Goal: Check status: Check status

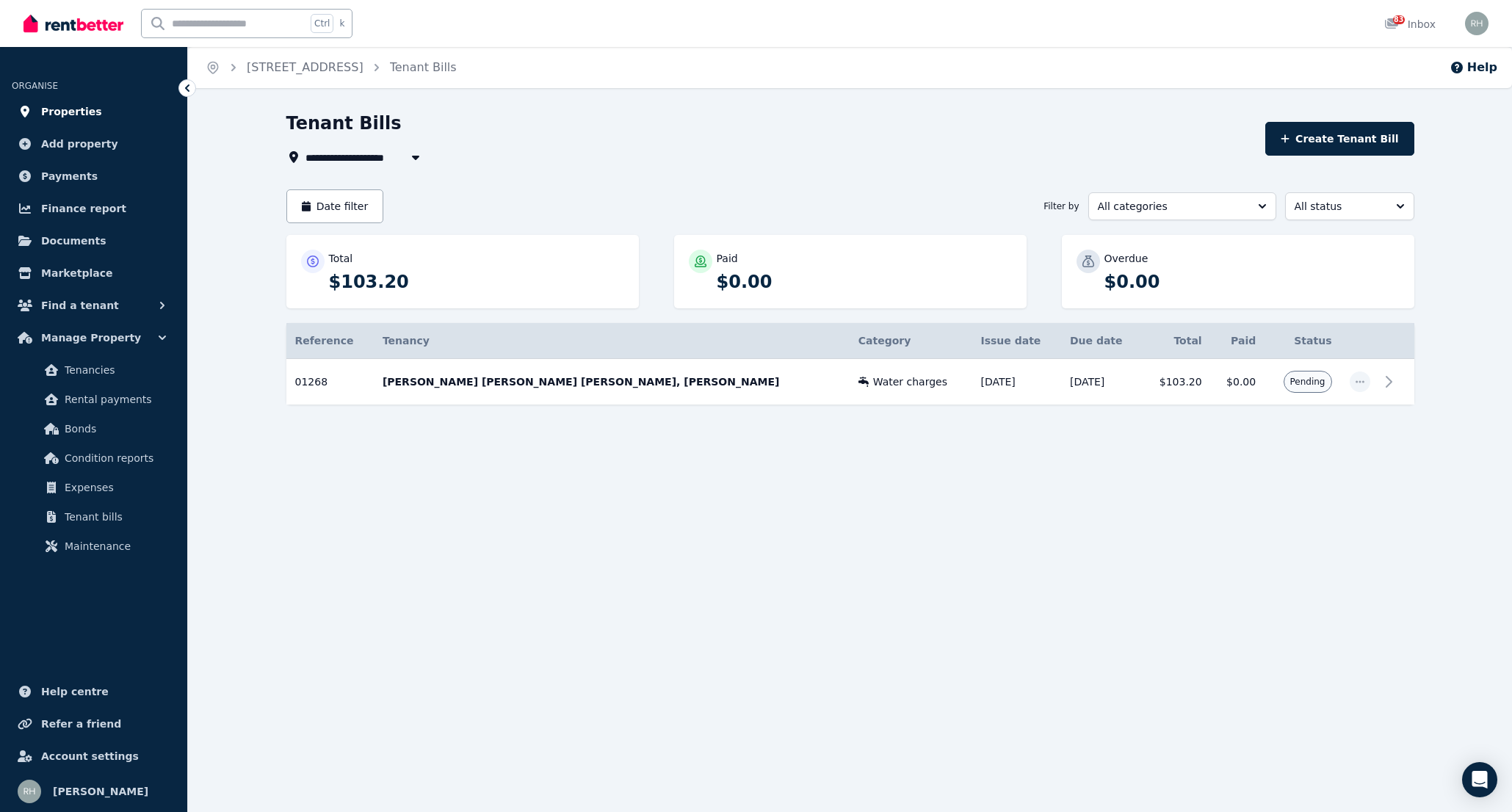
click at [79, 97] on link "Properties" at bounding box center [93, 112] width 164 height 30
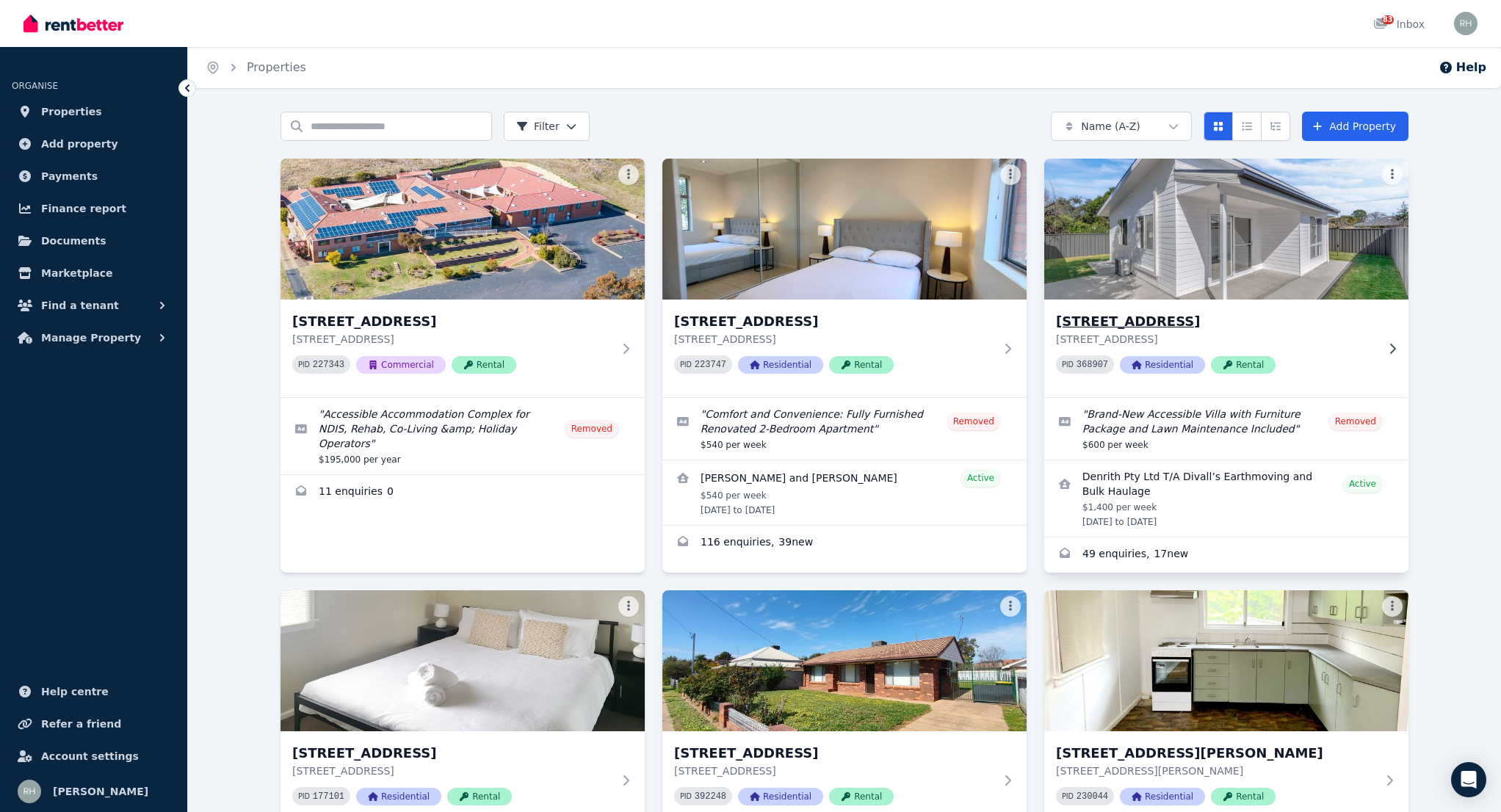
click at [1116, 315] on h3 "[STREET_ADDRESS]" at bounding box center [1216, 322] width 320 height 21
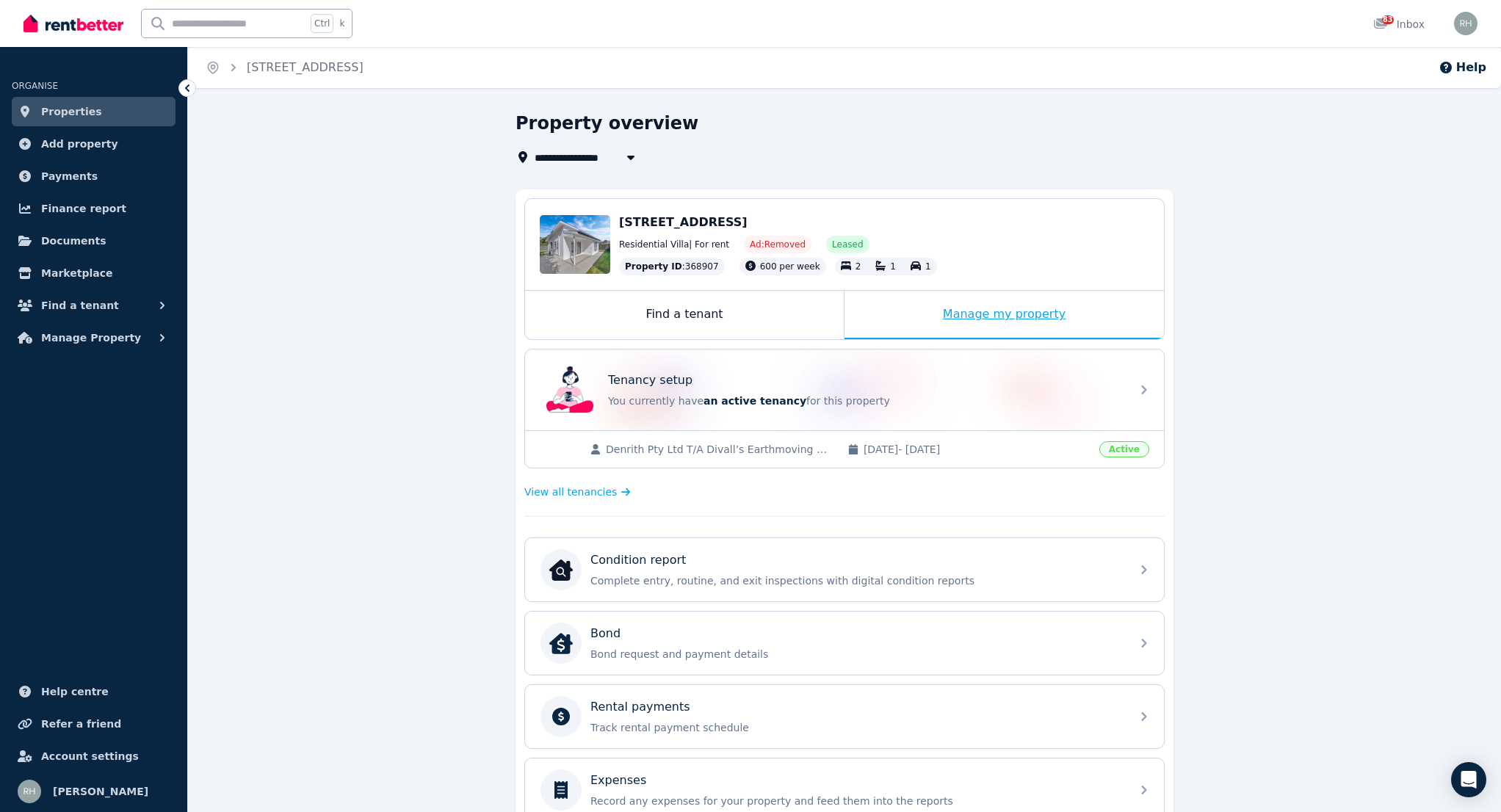
click at [989, 305] on div "Manage my property" at bounding box center [1004, 315] width 319 height 49
click at [733, 726] on p "Track rental payment schedule" at bounding box center [856, 728] width 532 height 15
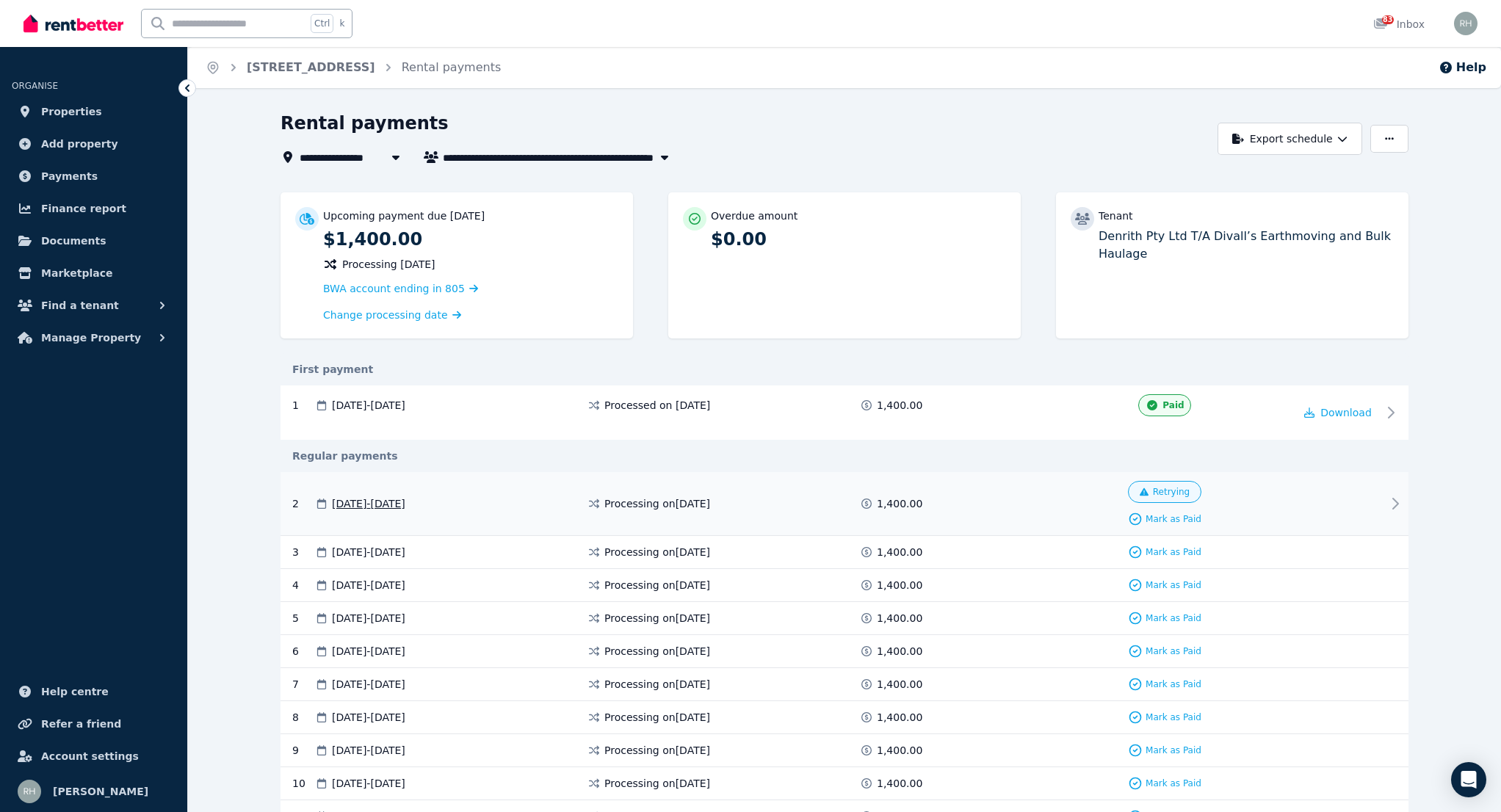
click at [1394, 499] on icon at bounding box center [1396, 504] width 5 height 10
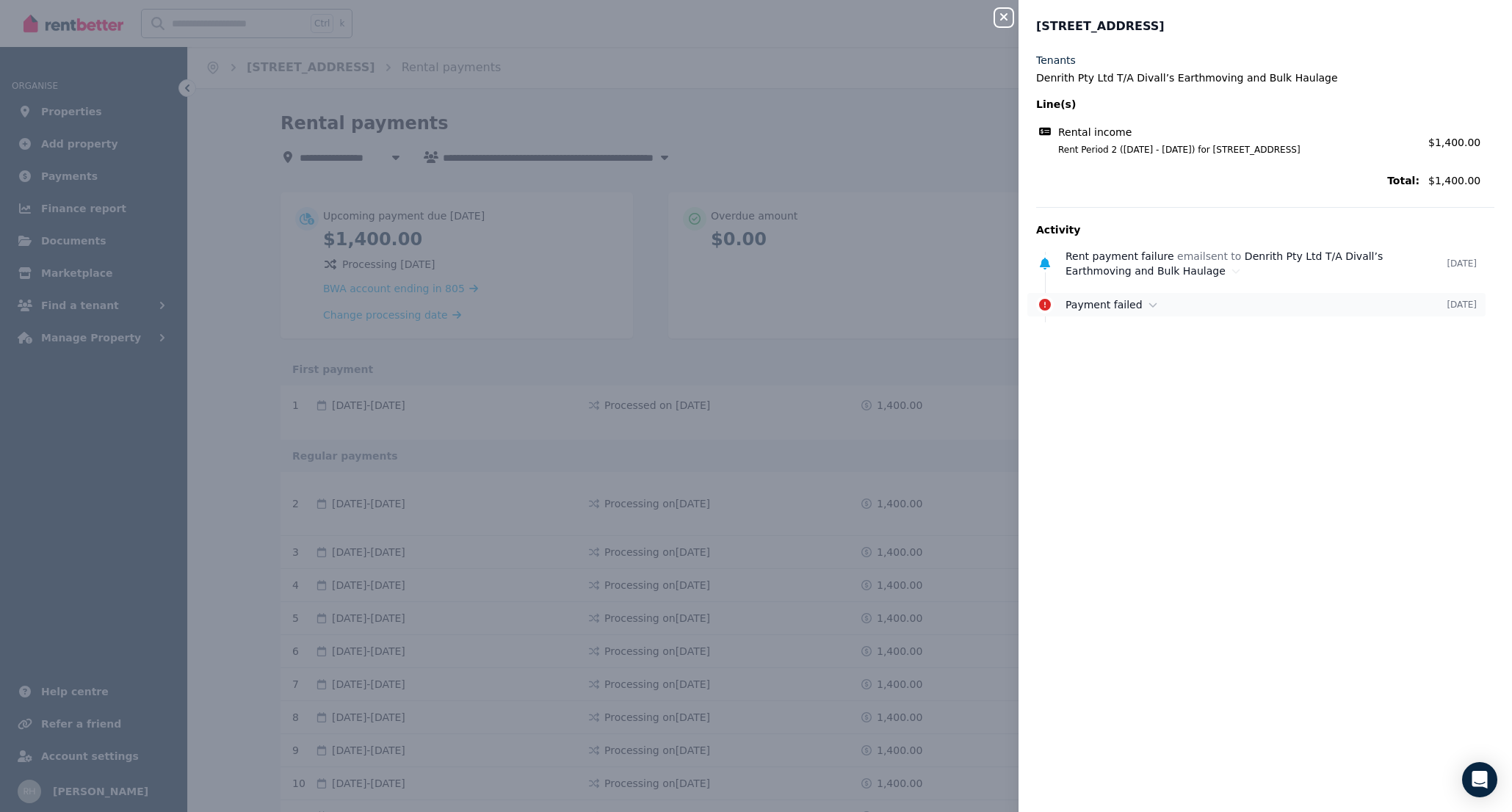
click at [1157, 296] on div "Payment failed [DATE]" at bounding box center [1256, 304] width 458 height 23
click at [1000, 19] on icon "button" at bounding box center [1003, 17] width 17 height 12
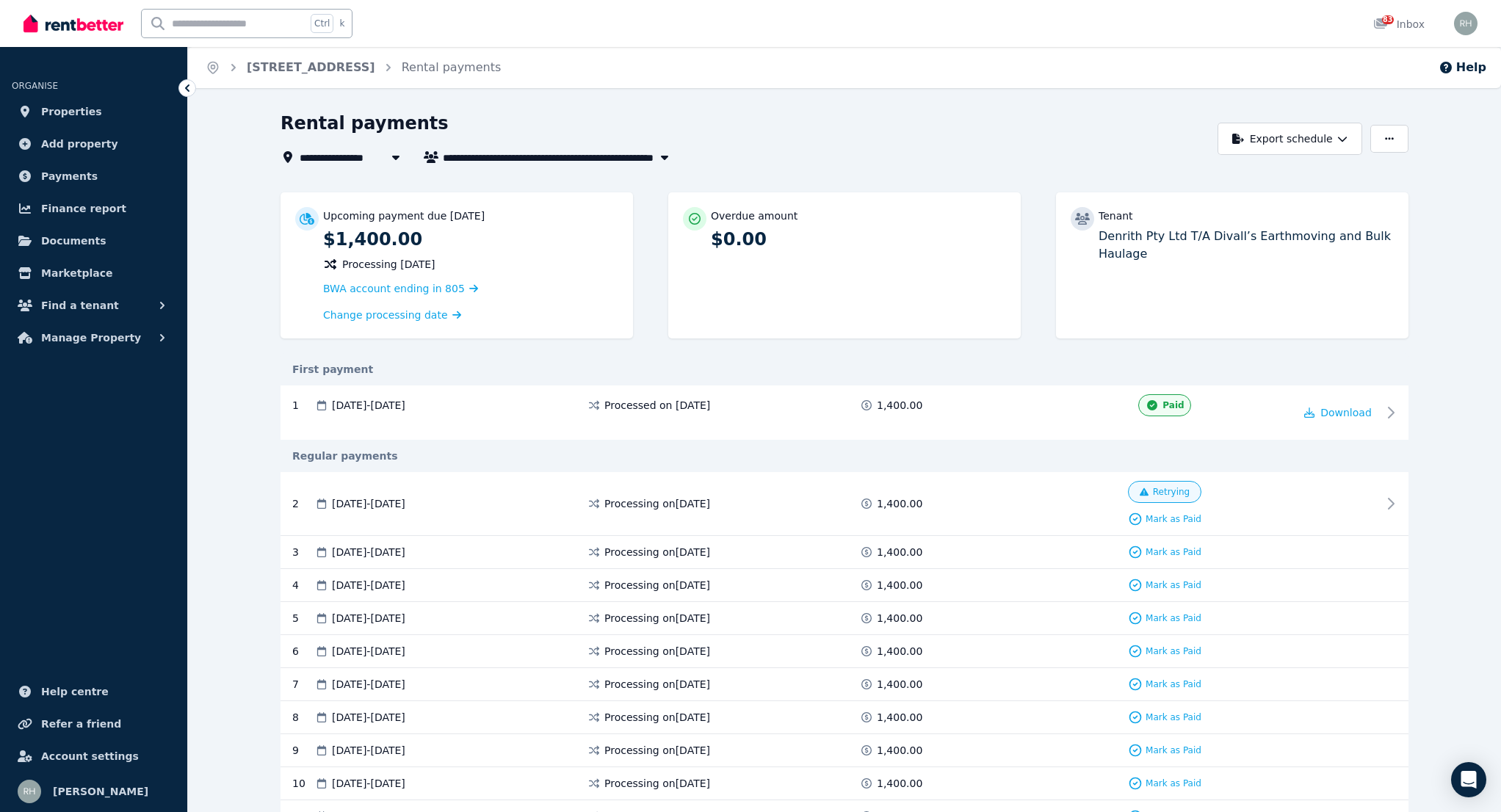
click at [722, 20] on div "Ctrl k 83 Inbox" at bounding box center [725, 23] width 1404 height 47
